Goal: Transaction & Acquisition: Purchase product/service

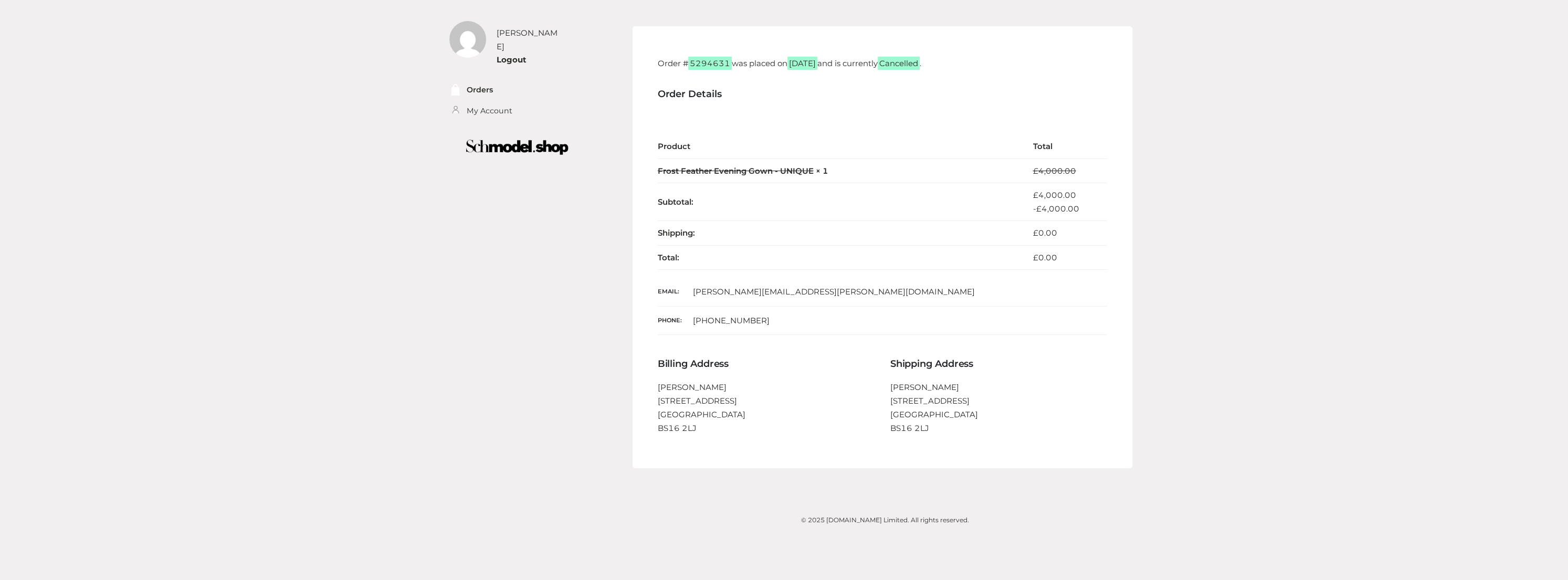
click at [600, 505] on div "[PERSON_NAME] Logout Orders My Account Order # 5294631 was placed on [DATE] and…" at bounding box center [784, 273] width 712 height 547
click at [538, 135] on img at bounding box center [518, 148] width 150 height 30
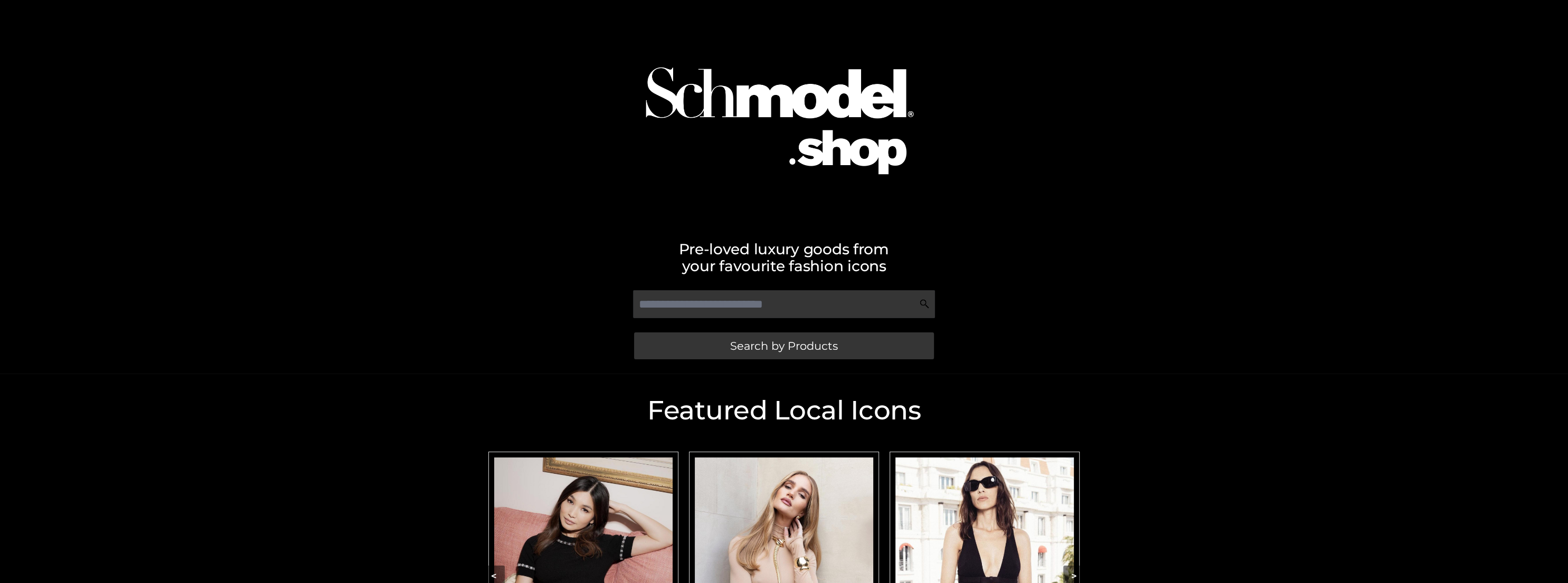
scroll to position [223, 0]
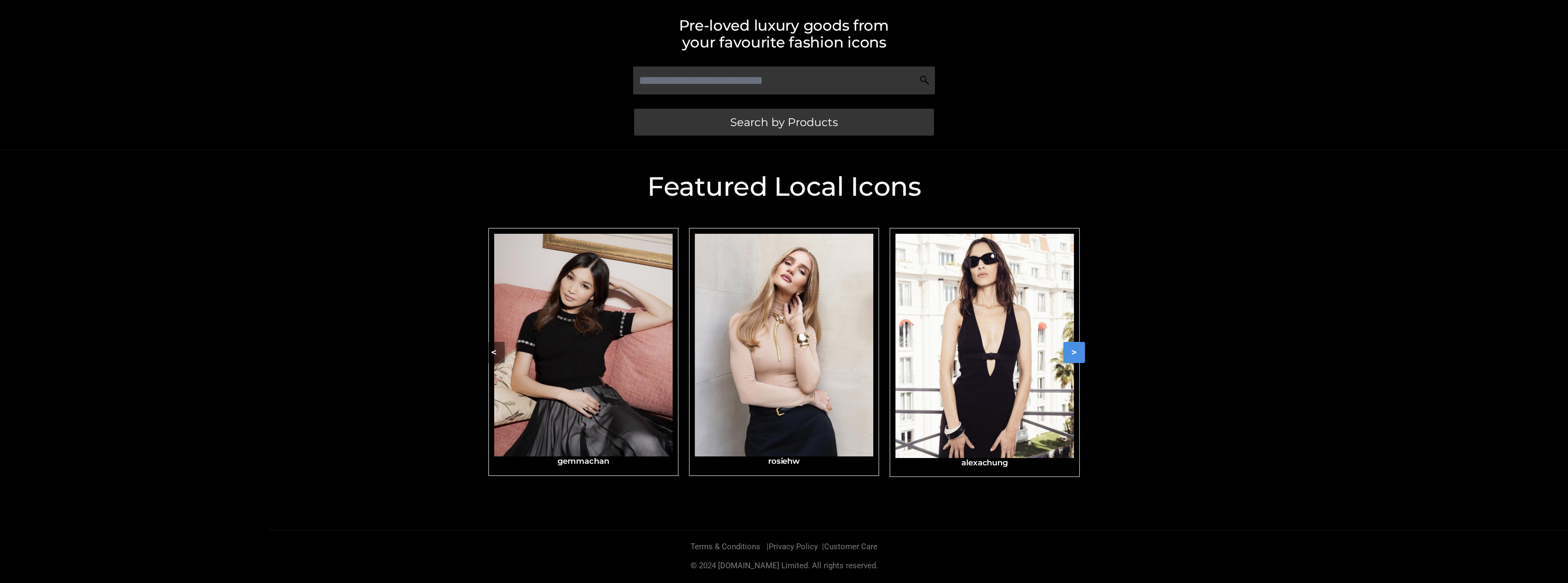
click at [1069, 353] on button ">" at bounding box center [1074, 353] width 22 height 21
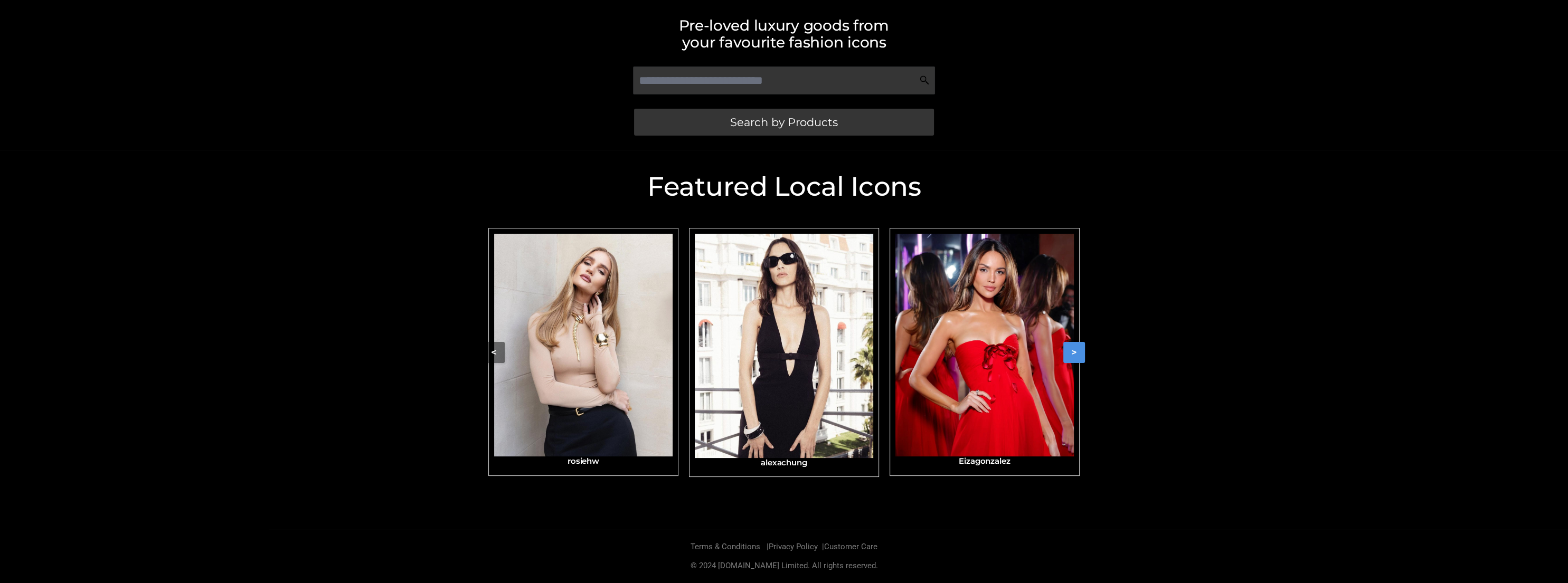
click at [1069, 353] on button ">" at bounding box center [1074, 353] width 22 height 21
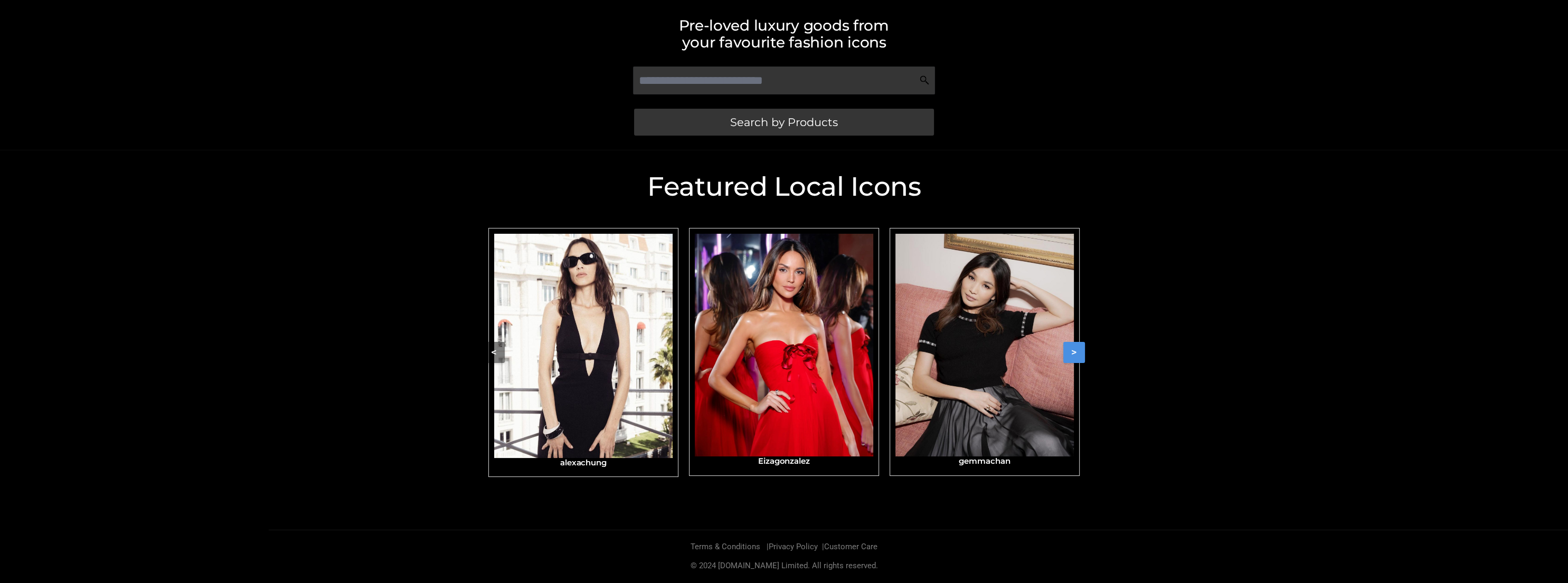
click at [1069, 353] on button ">" at bounding box center [1074, 353] width 22 height 21
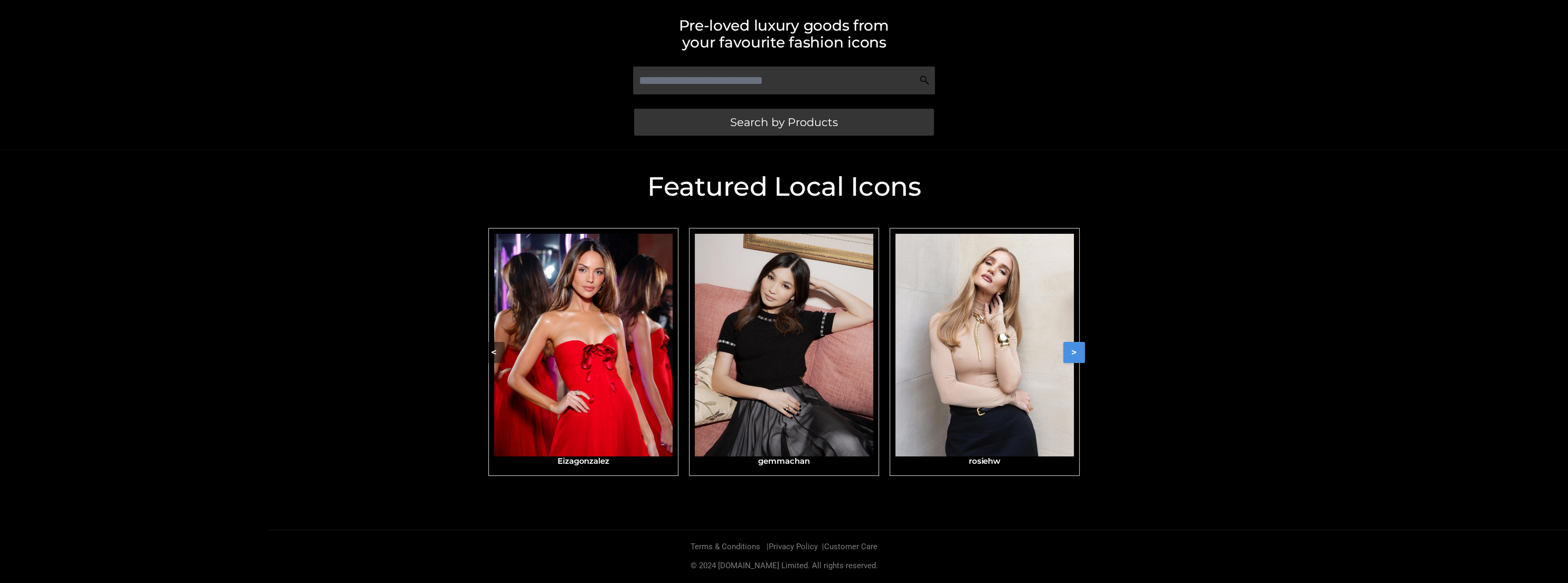
click at [1069, 353] on button ">" at bounding box center [1074, 353] width 22 height 21
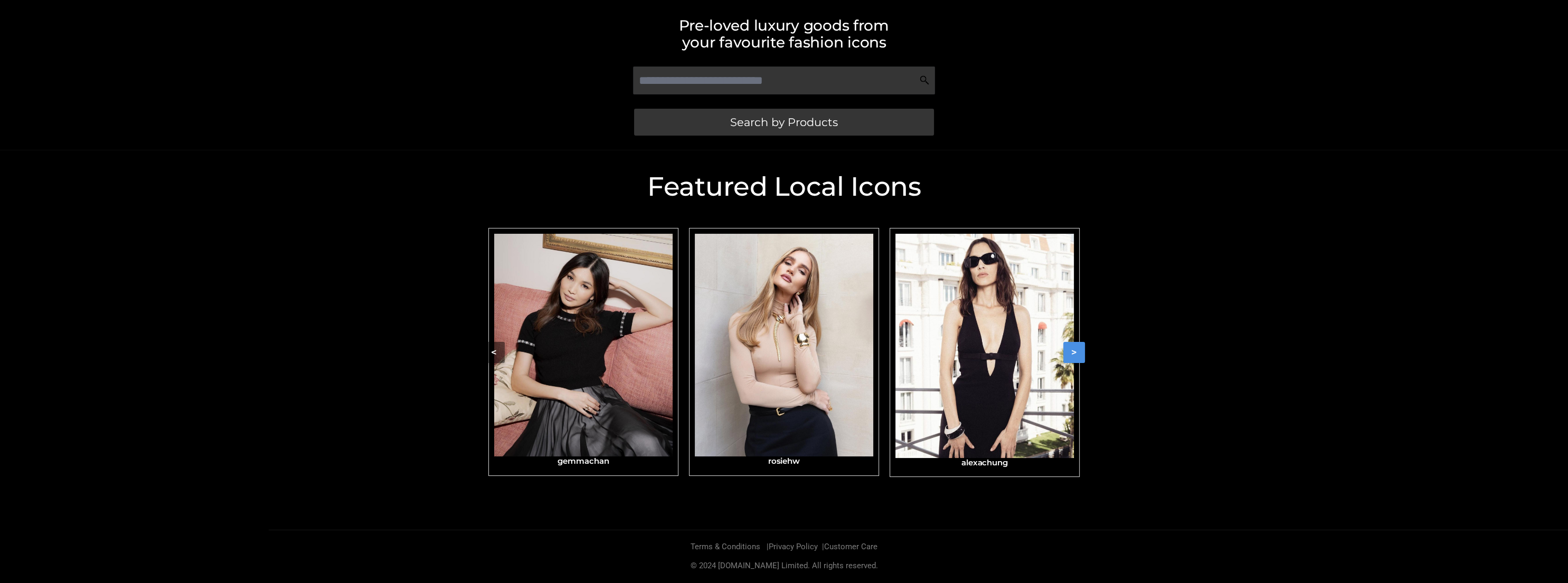
click at [1069, 353] on button ">" at bounding box center [1074, 353] width 22 height 21
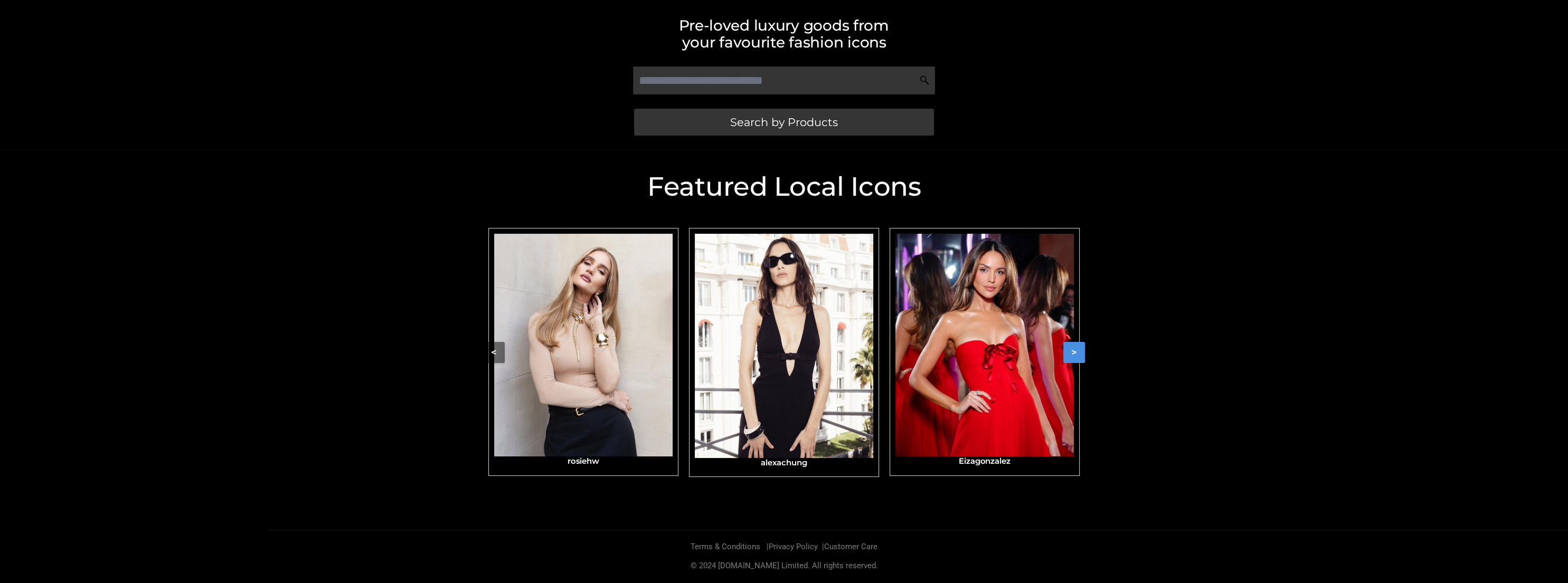
click at [1069, 353] on button ">" at bounding box center [1074, 353] width 22 height 21
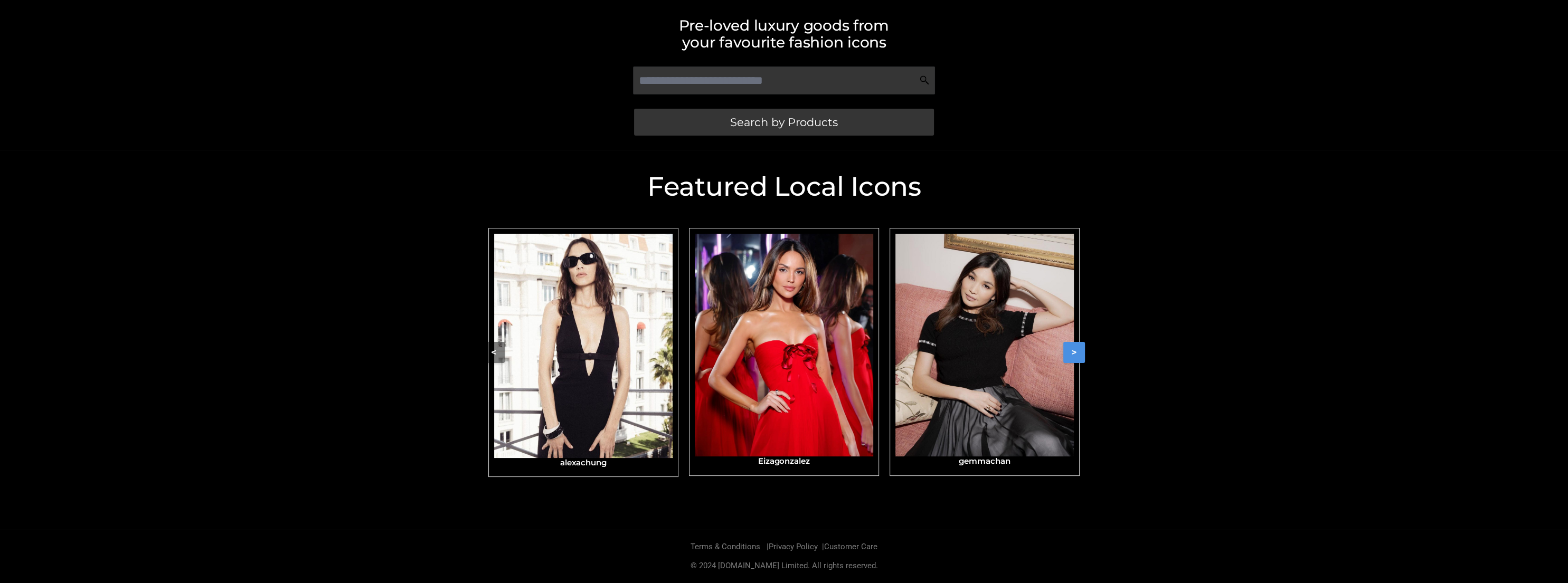
scroll to position [48, 0]
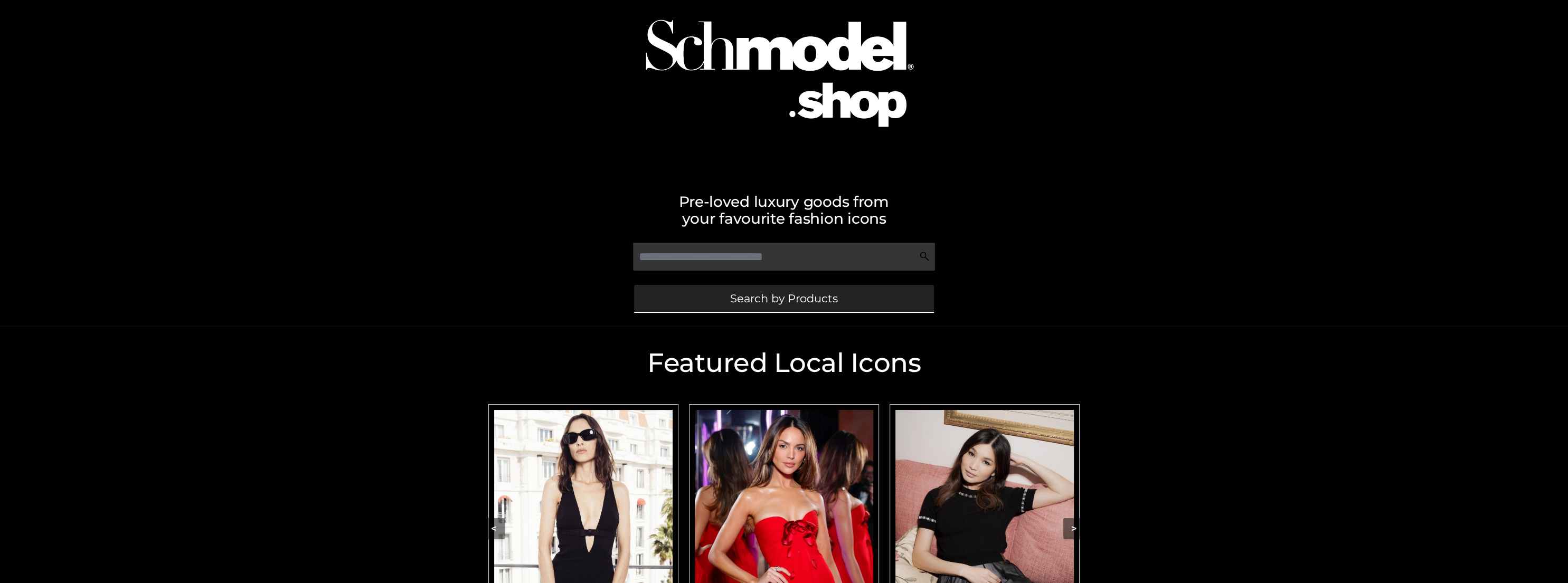
click at [749, 304] on span "Search by Products" at bounding box center [783, 299] width 108 height 11
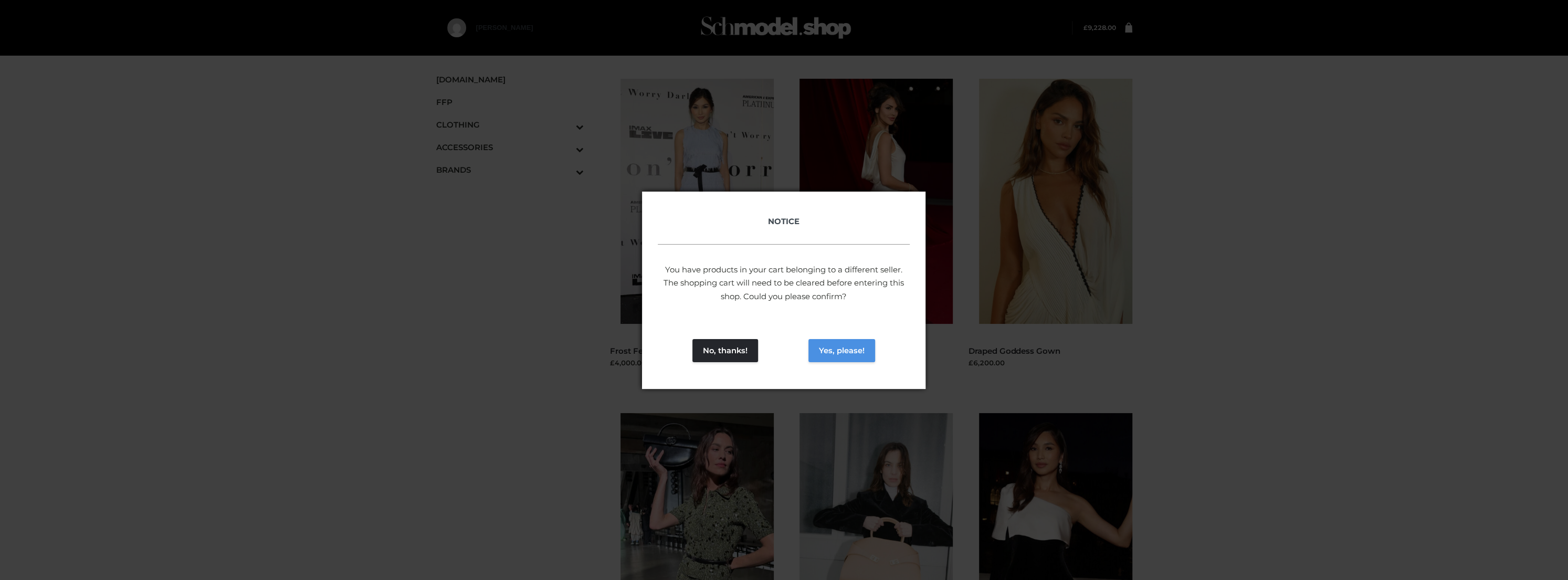
click at [828, 353] on button "Yes, please!" at bounding box center [842, 350] width 66 height 23
